Goal: Task Accomplishment & Management: Manage account settings

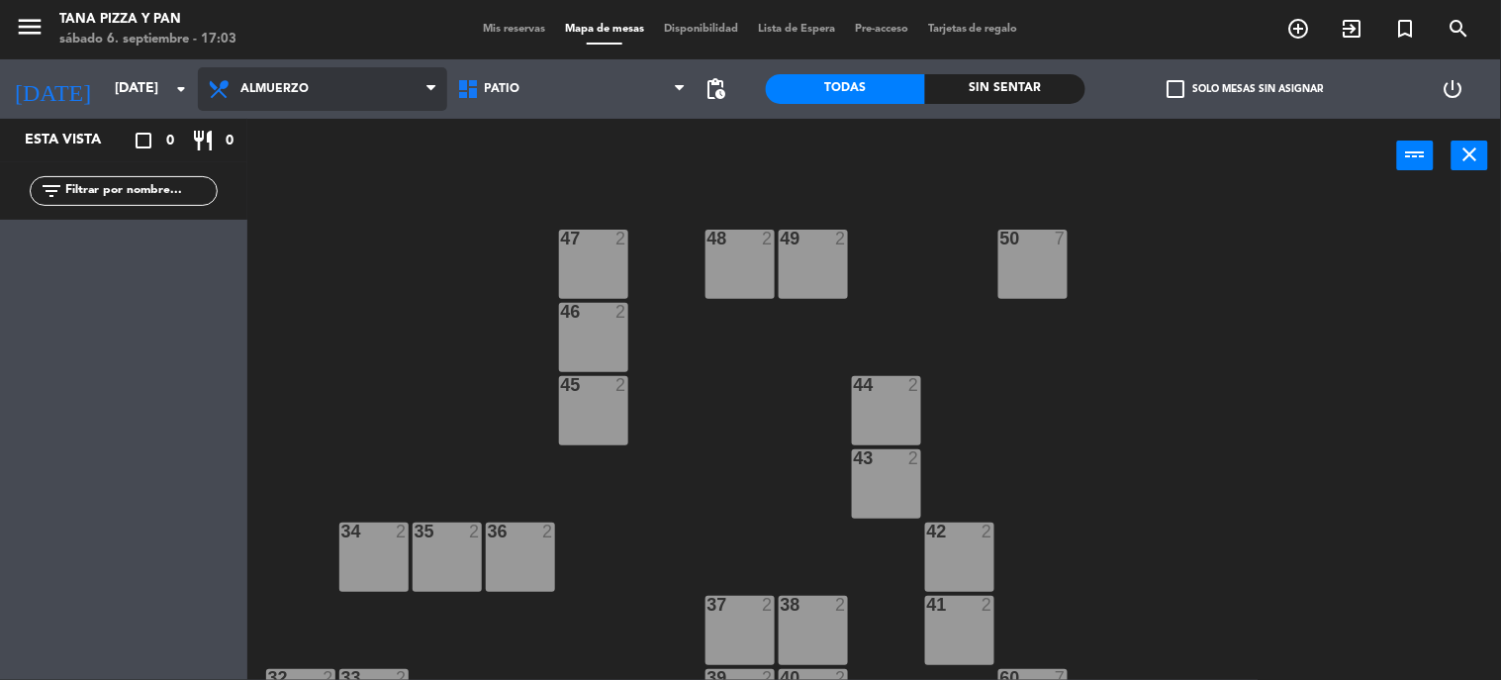
click at [267, 87] on span "Almuerzo" at bounding box center [274, 89] width 68 height 14
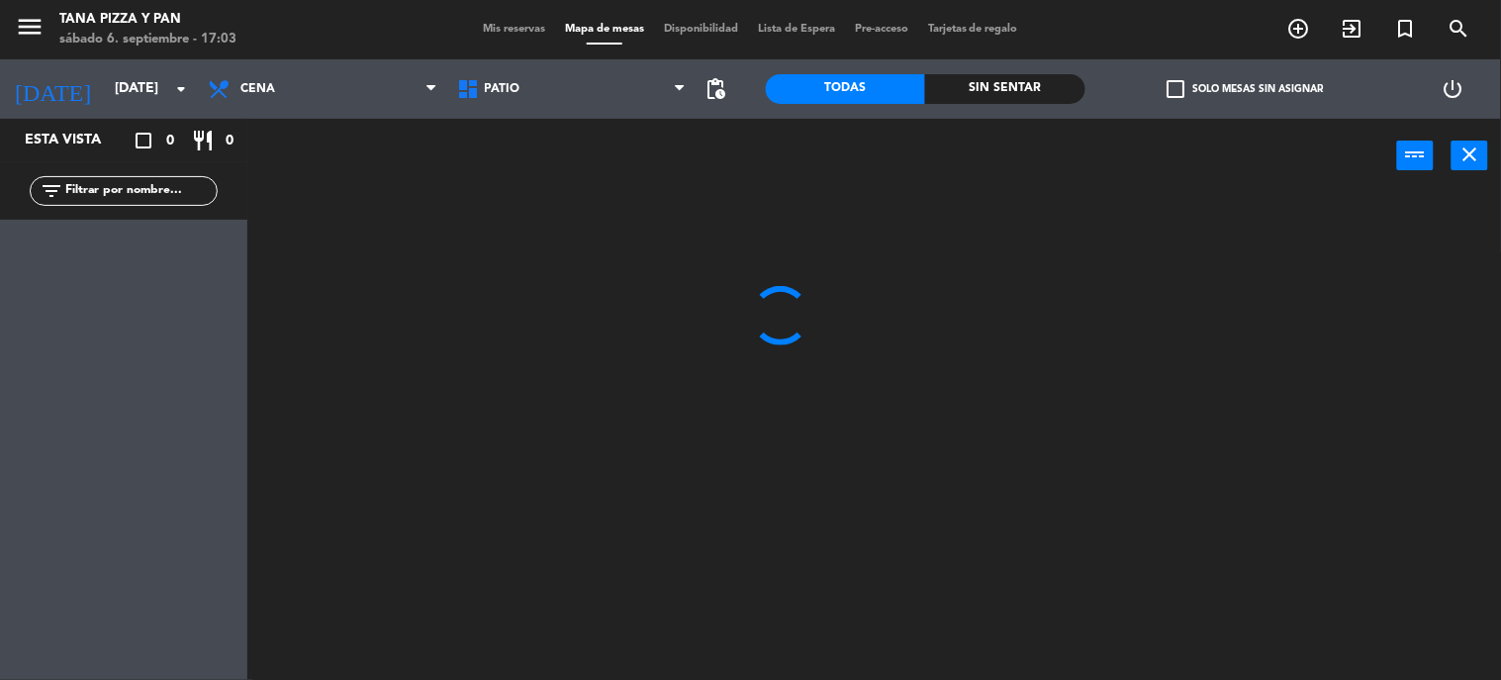
click at [289, 211] on ng-component "menu Tana Pizza y Pan [DATE] 6. septiembre - 17:03 Mis reservas Mapa de mesas D…" at bounding box center [750, 340] width 1501 height 681
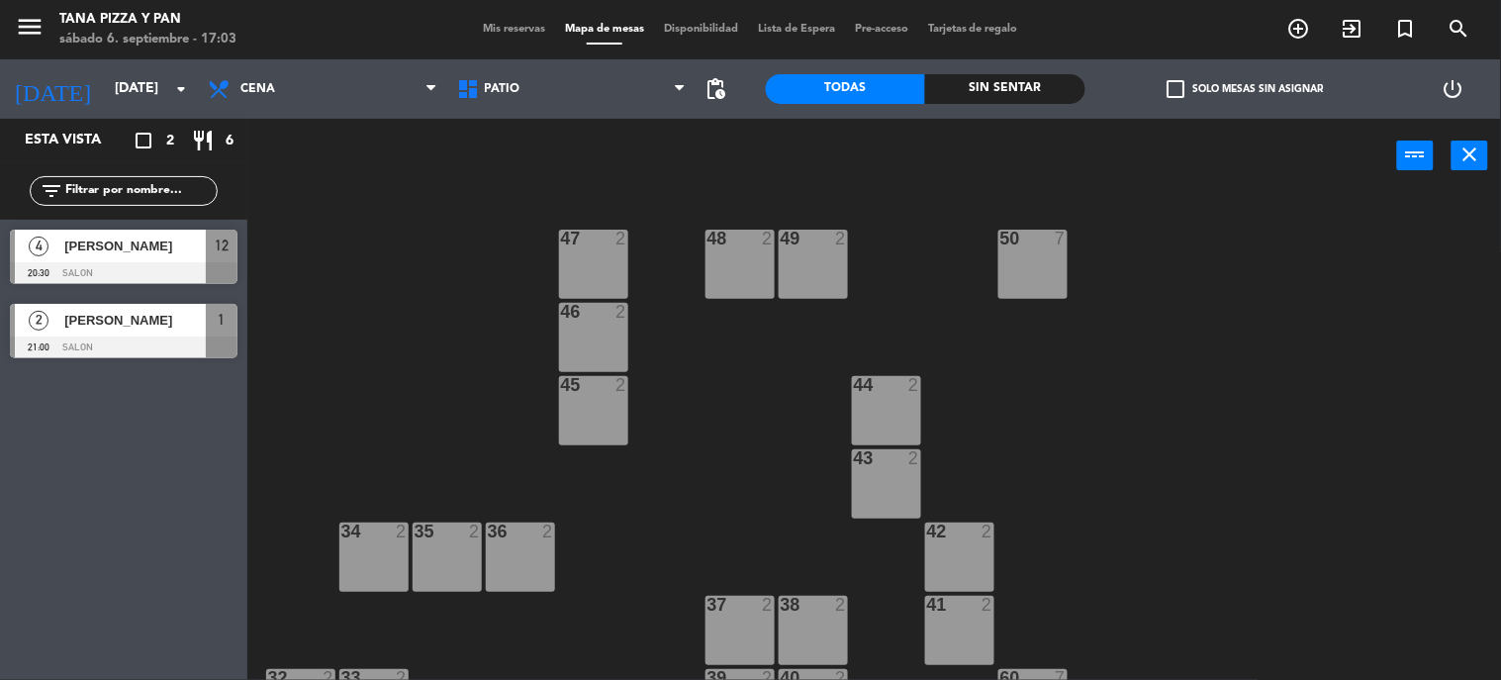
click at [1359, 264] on div "50 7 49 2 48 2 47 2 46 2 44 2 45 2 43 2 42 2 36 2 35 2 34 2 41 2 38 2 37 2 60 7…" at bounding box center [881, 437] width 1239 height 487
click at [149, 228] on div "4 [PERSON_NAME] 20:30 Salon 12" at bounding box center [123, 257] width 247 height 74
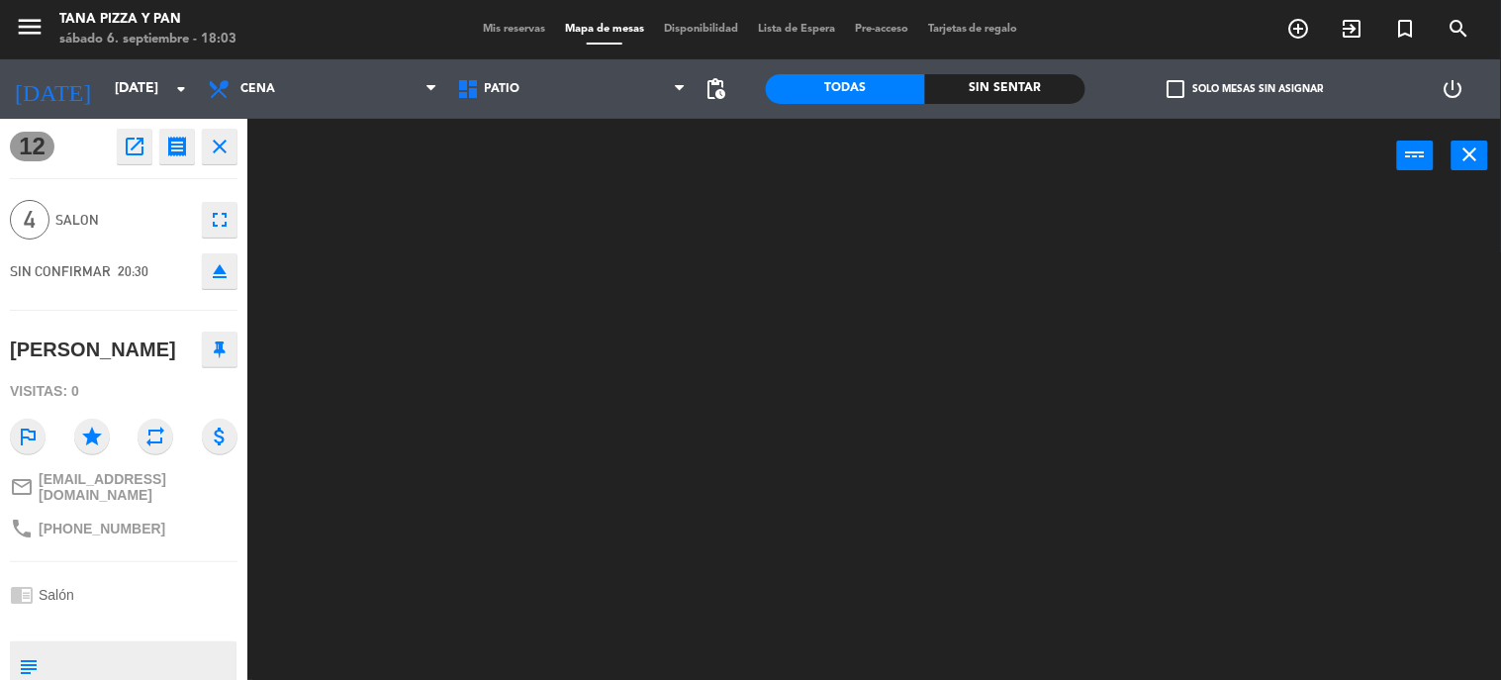
click at [146, 233] on div "4 Salon fullscreen" at bounding box center [124, 219] width 228 height 53
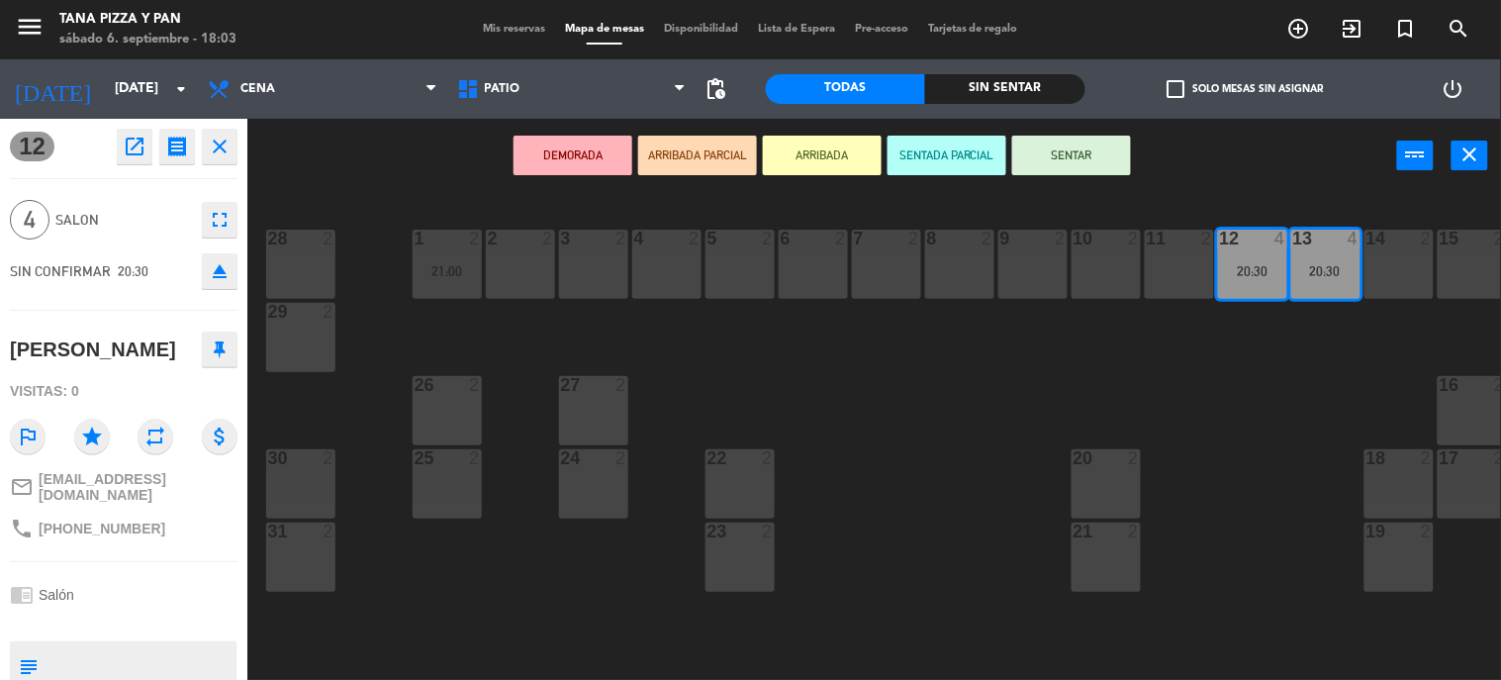
click at [215, 154] on icon "close" at bounding box center [220, 147] width 24 height 24
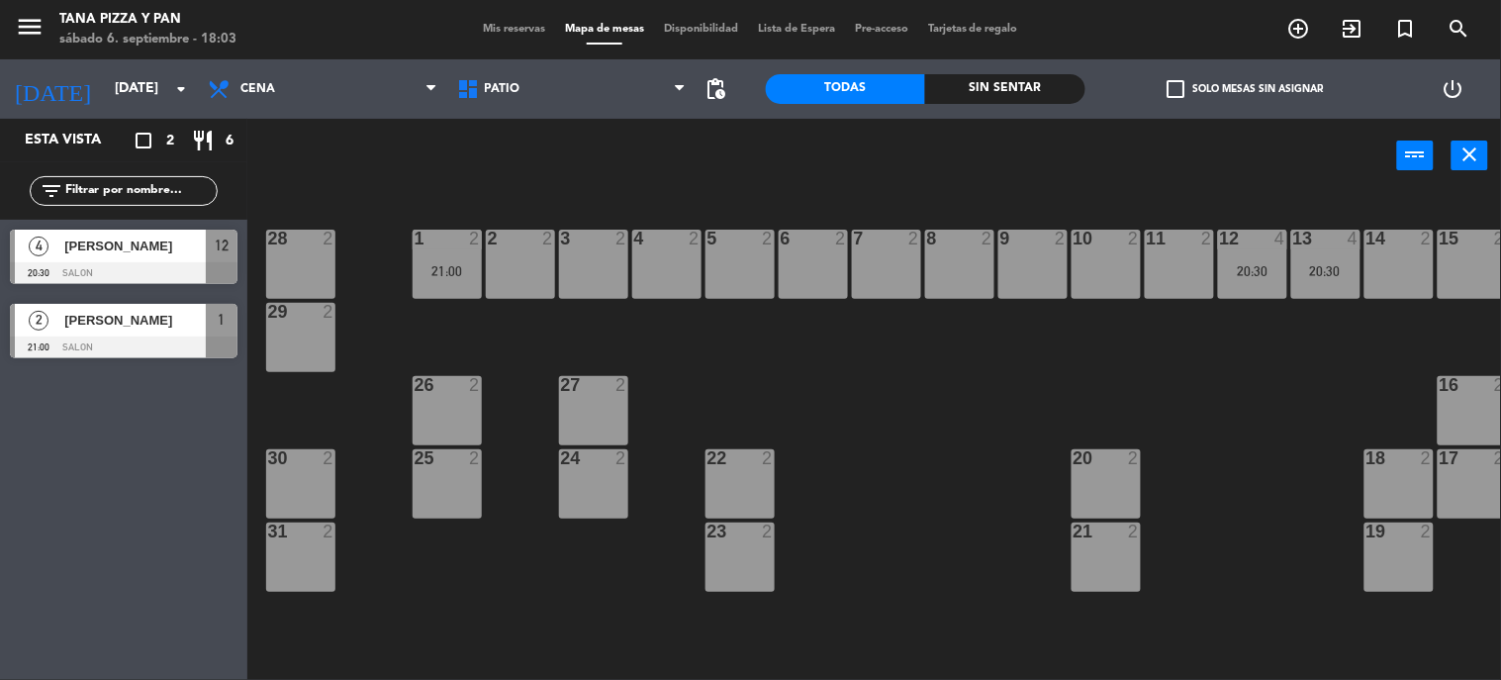
click at [129, 340] on div at bounding box center [124, 347] width 228 height 22
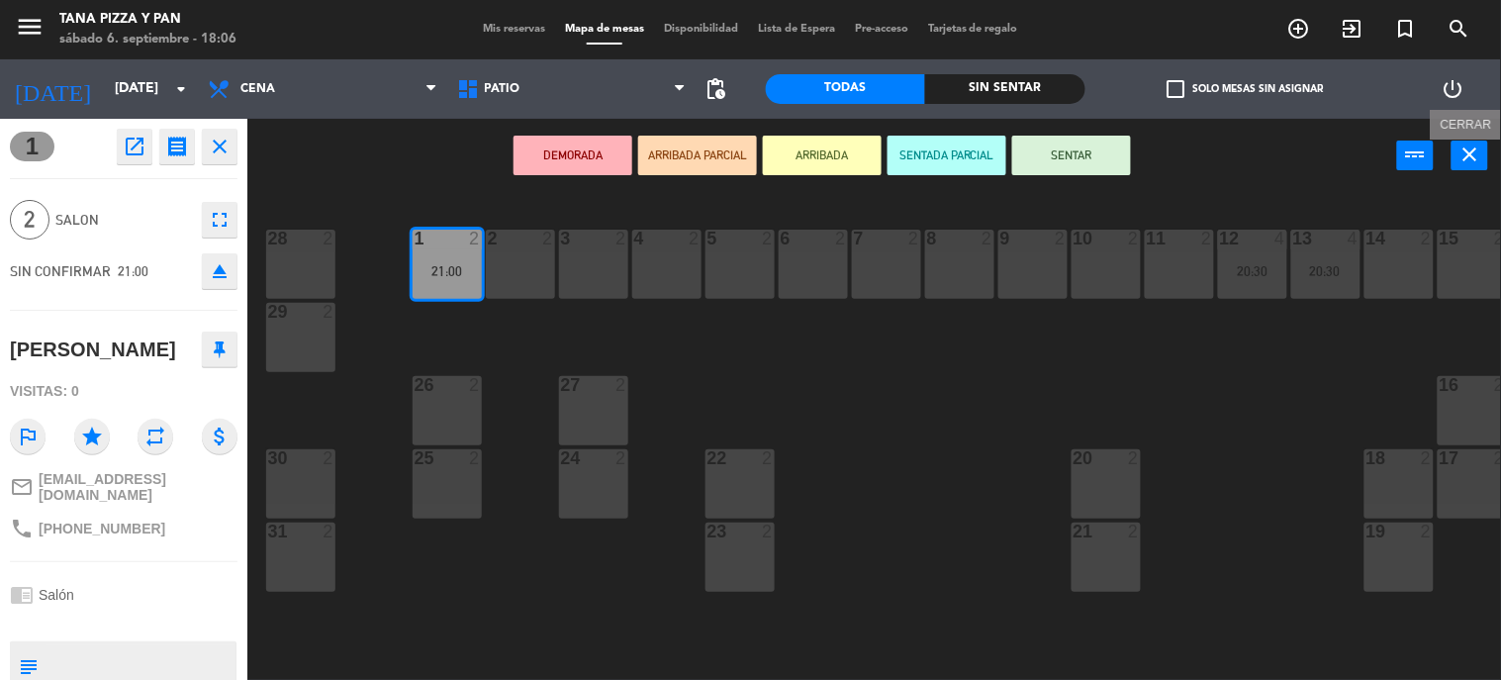
click at [1455, 159] on button "close" at bounding box center [1469, 155] width 37 height 30
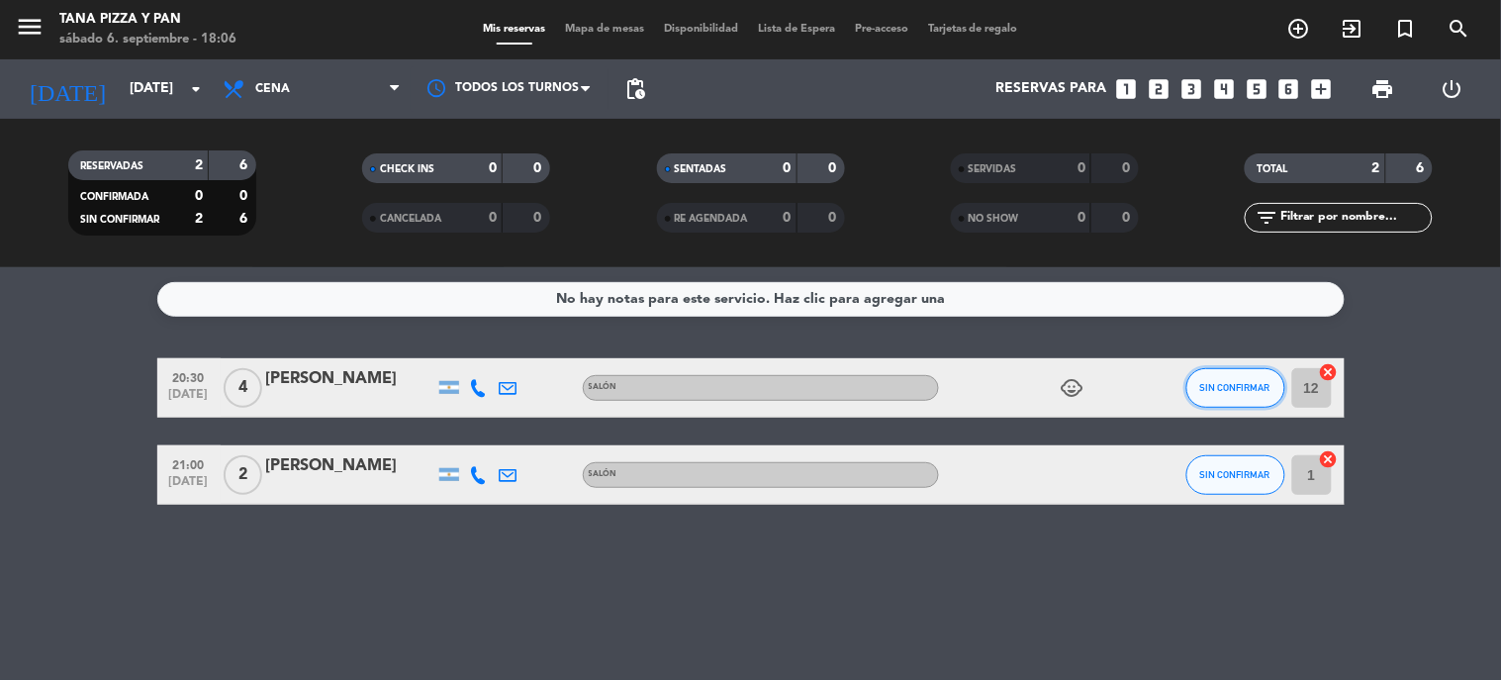
click at [1240, 397] on button "SIN CONFIRMAR" at bounding box center [1235, 388] width 99 height 40
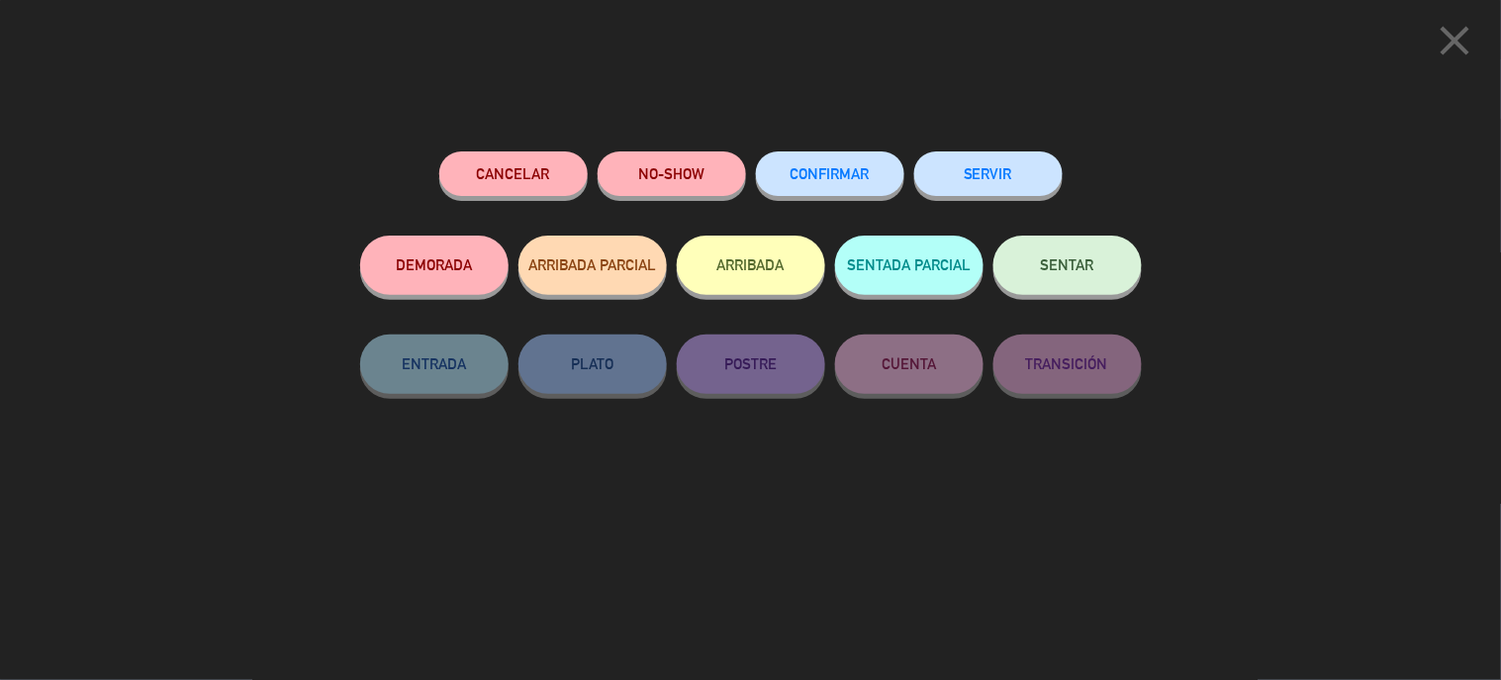
click at [818, 158] on button "CONFIRMAR" at bounding box center [830, 173] width 148 height 45
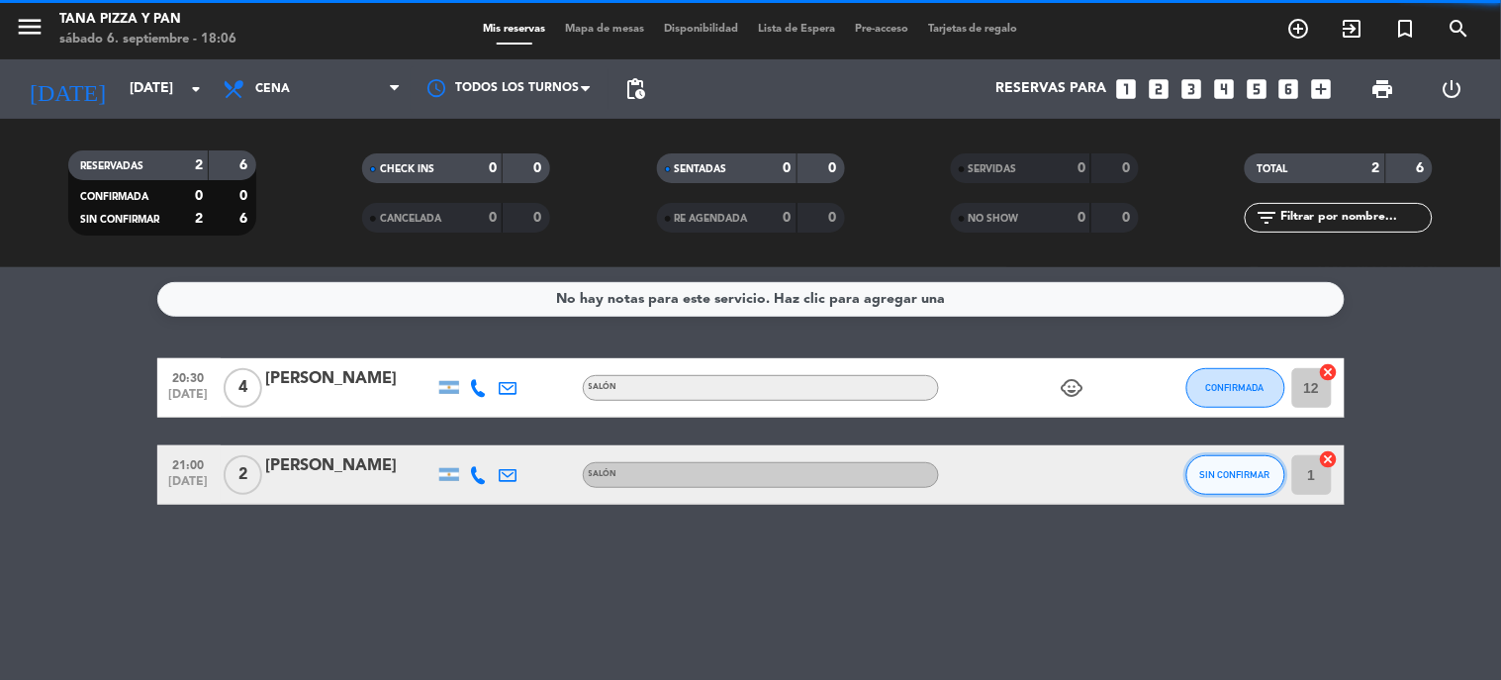
click at [1254, 477] on span "SIN CONFIRMAR" at bounding box center [1235, 474] width 70 height 11
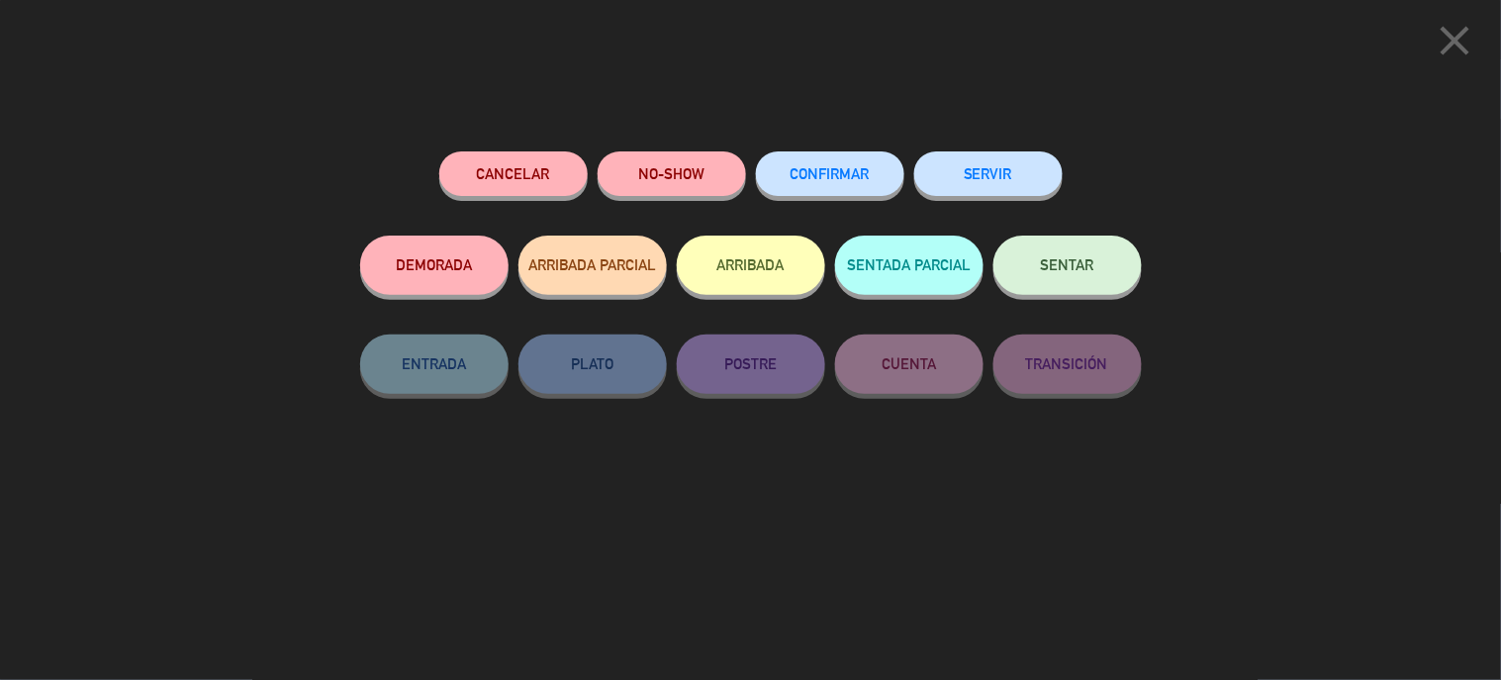
click at [862, 172] on span "CONFIRMAR" at bounding box center [829, 173] width 79 height 17
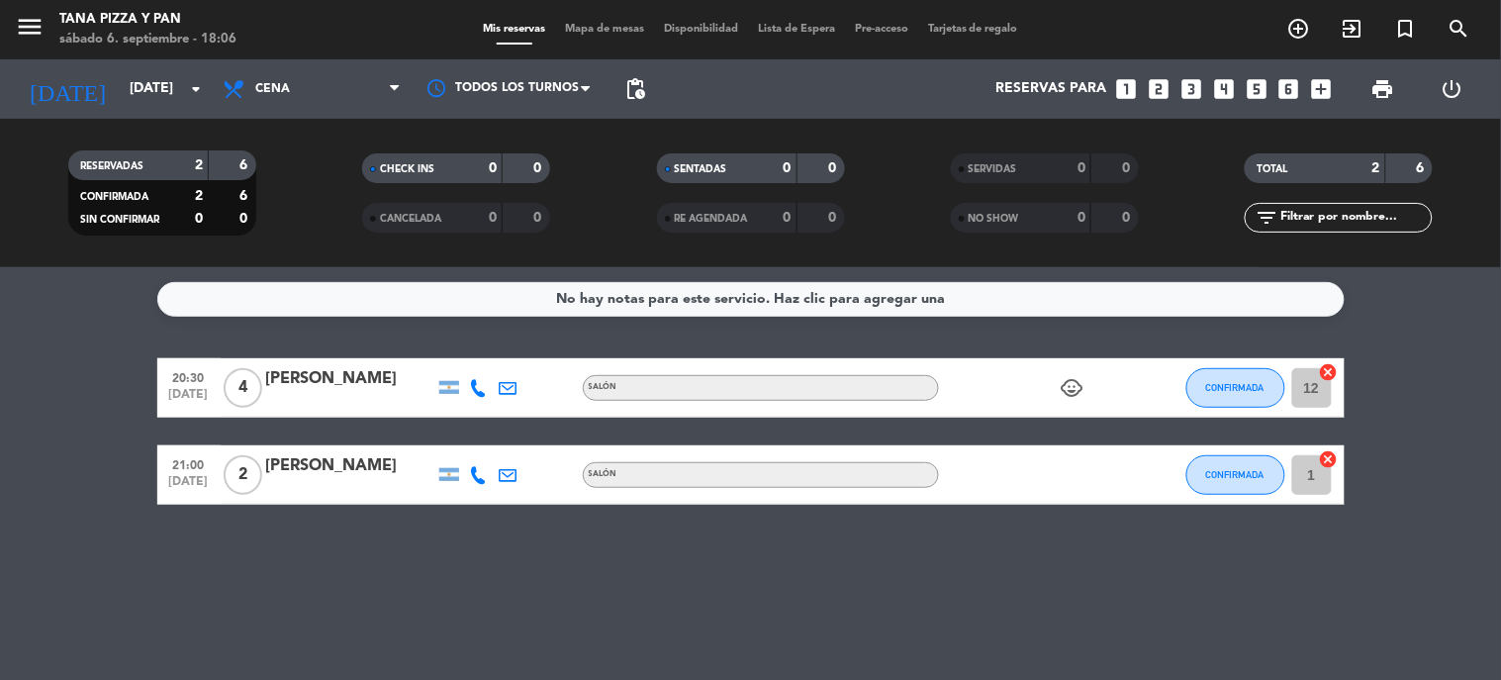
click at [785, 603] on div "No hay notas para este servicio. Haz clic para agregar una 20:30 [DATE] 4 [PERS…" at bounding box center [750, 473] width 1501 height 413
